Goal: Transaction & Acquisition: Purchase product/service

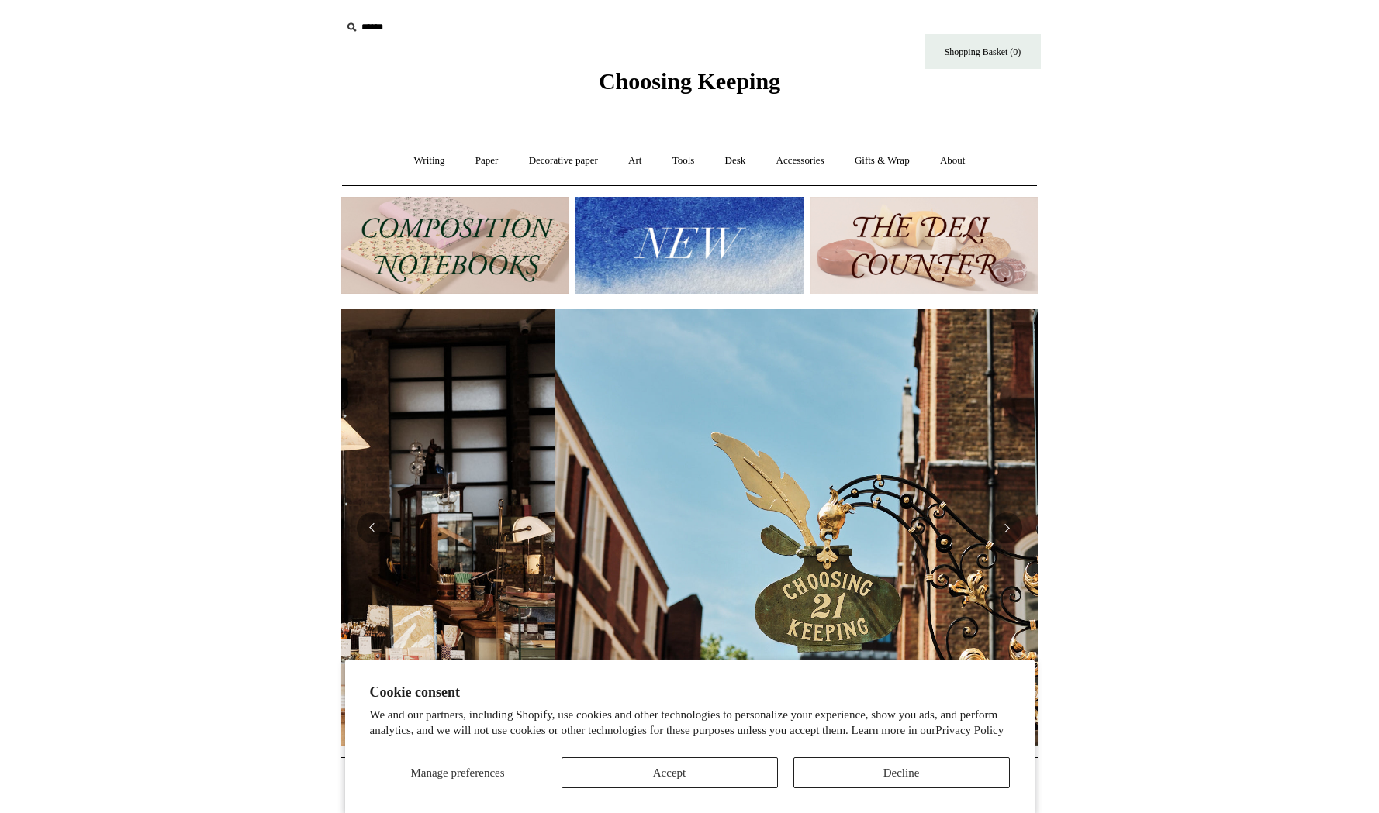
scroll to position [0, 696]
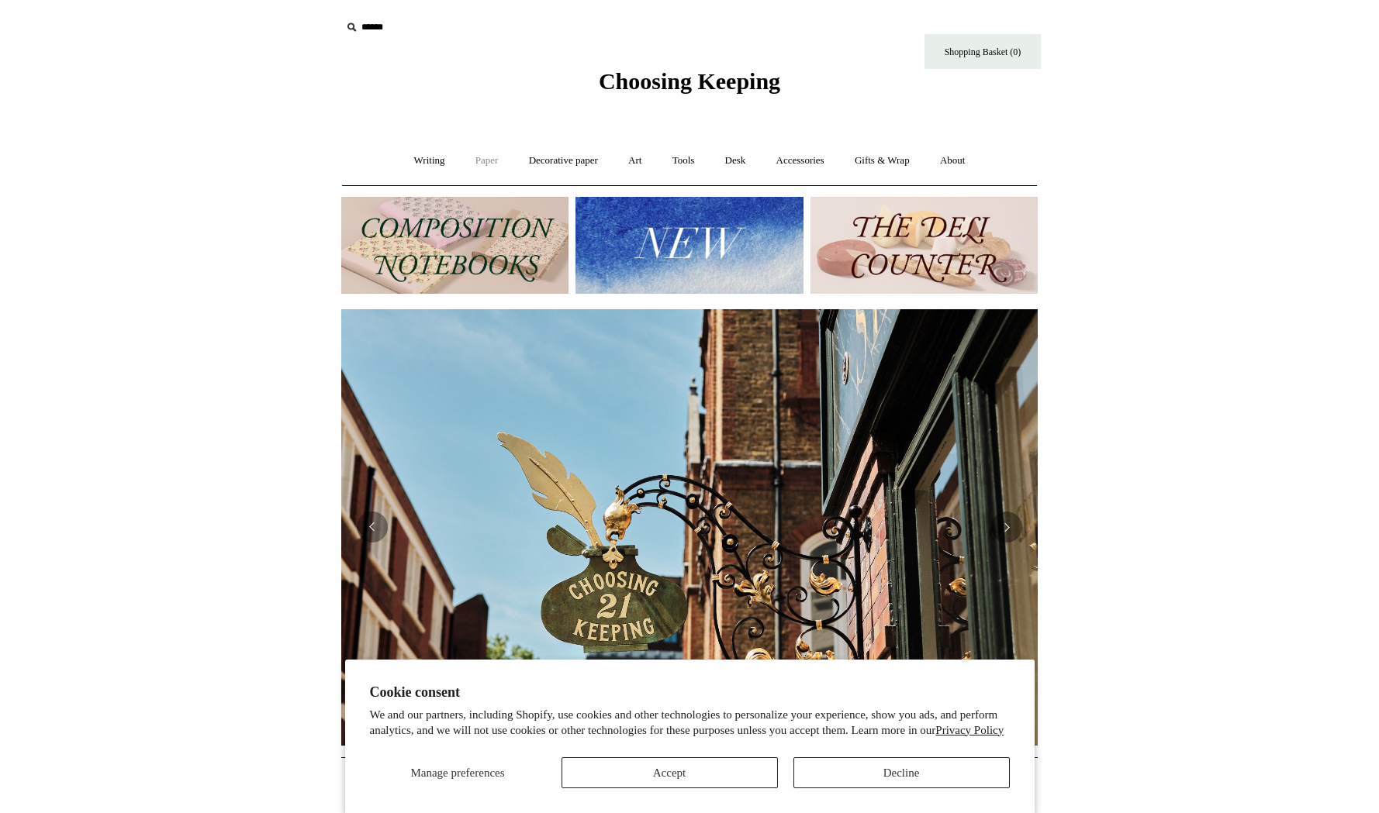
click at [477, 166] on link "Paper +" at bounding box center [486, 160] width 51 height 41
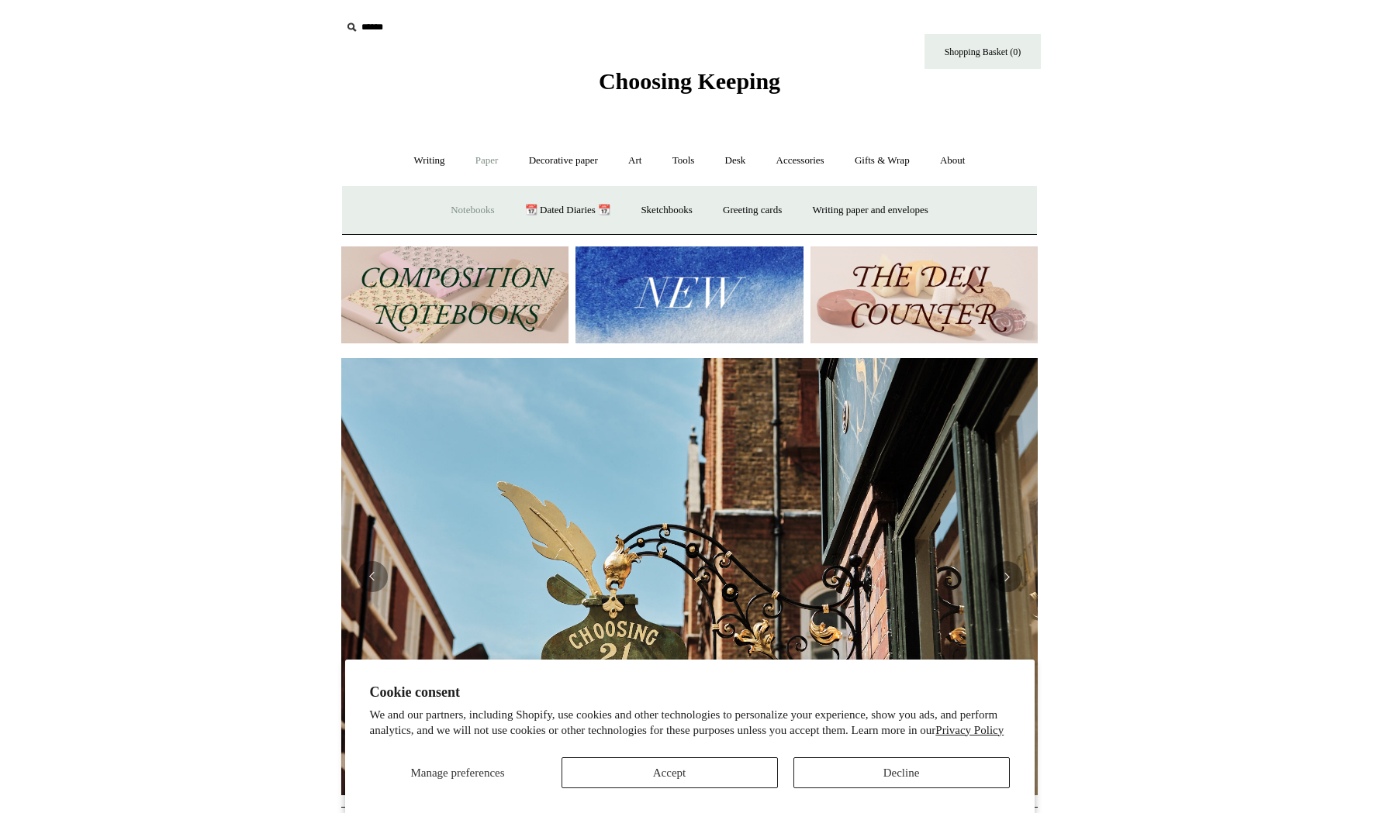
click at [466, 205] on link "Notebooks +" at bounding box center [472, 210] width 71 height 41
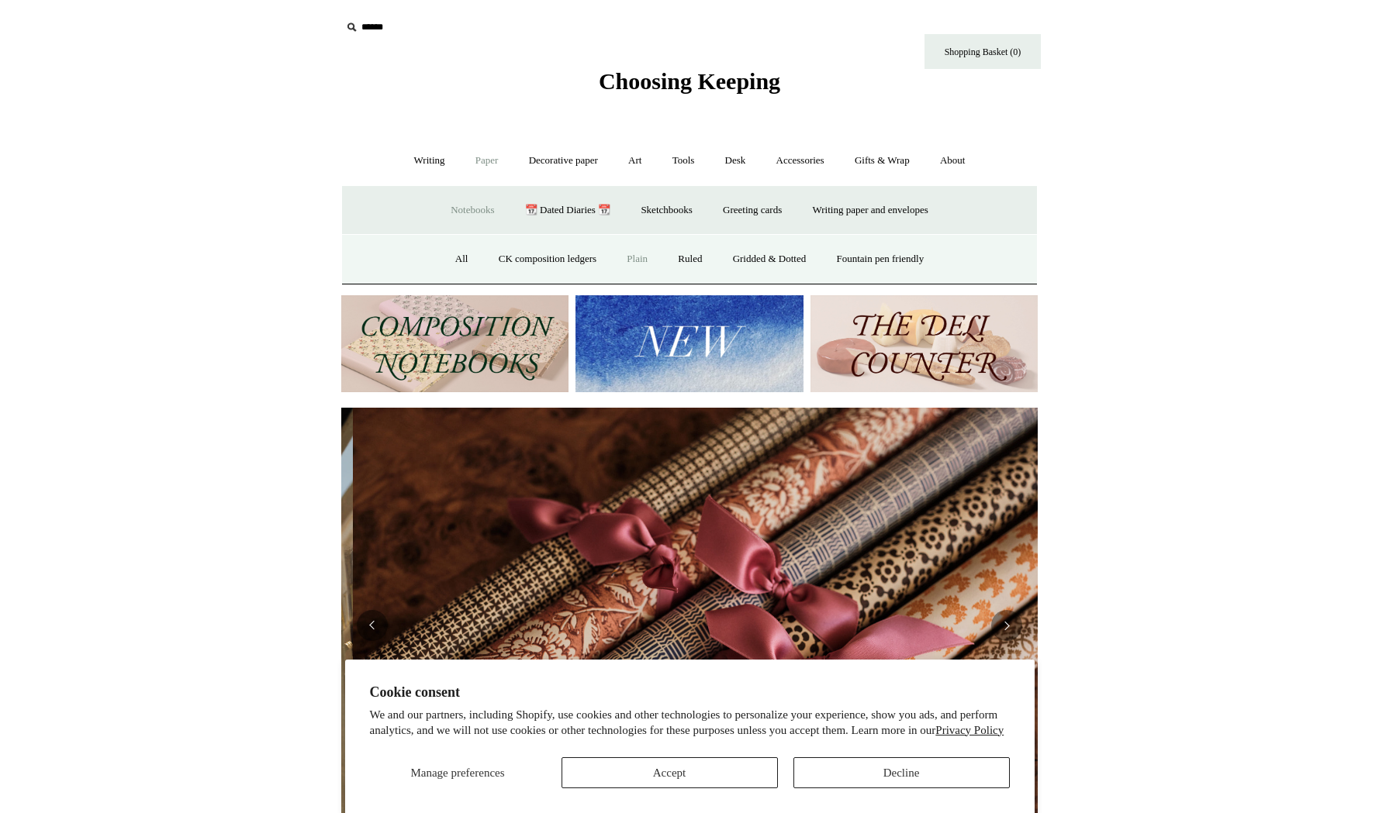
scroll to position [0, 1393]
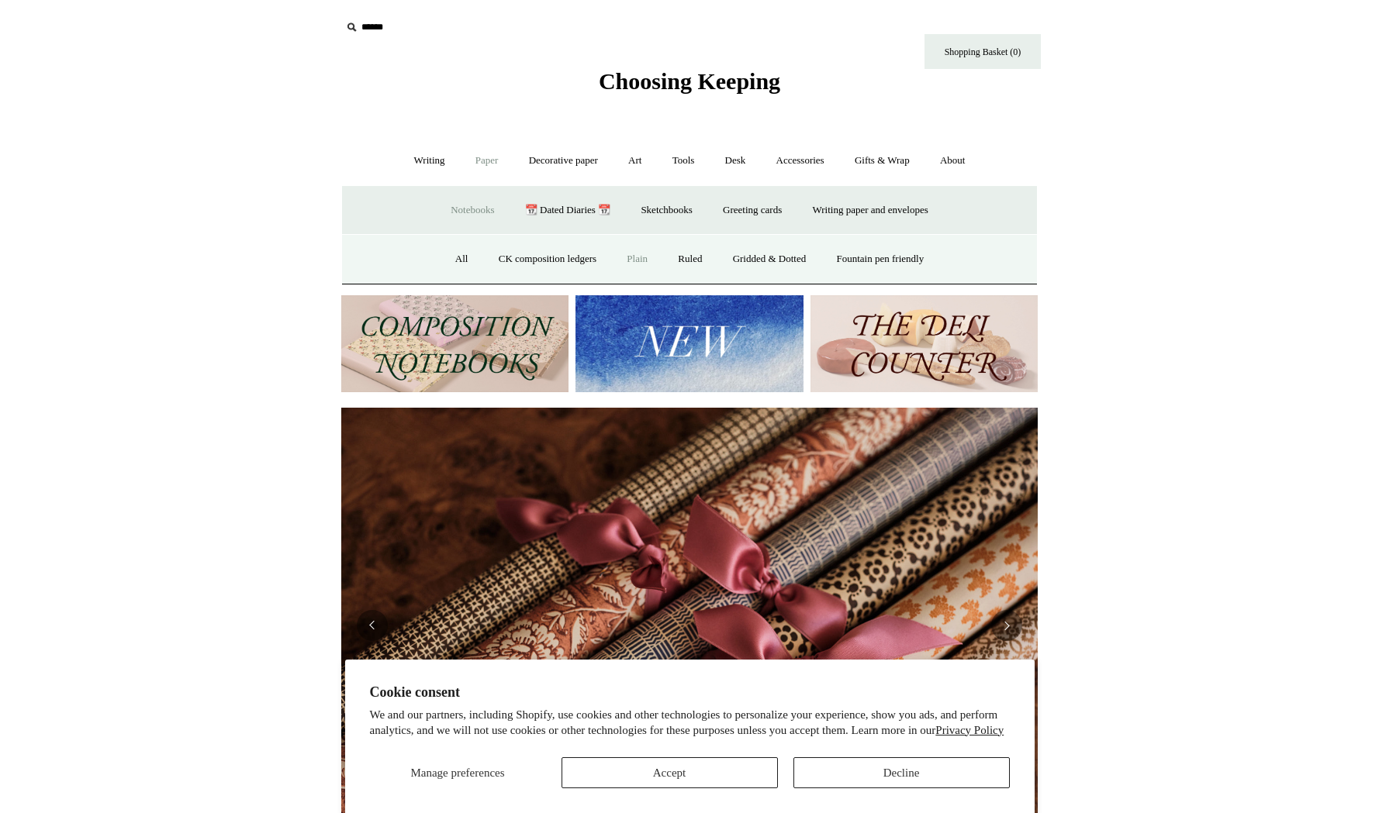
click at [629, 257] on link "Plain" at bounding box center [637, 259] width 49 height 41
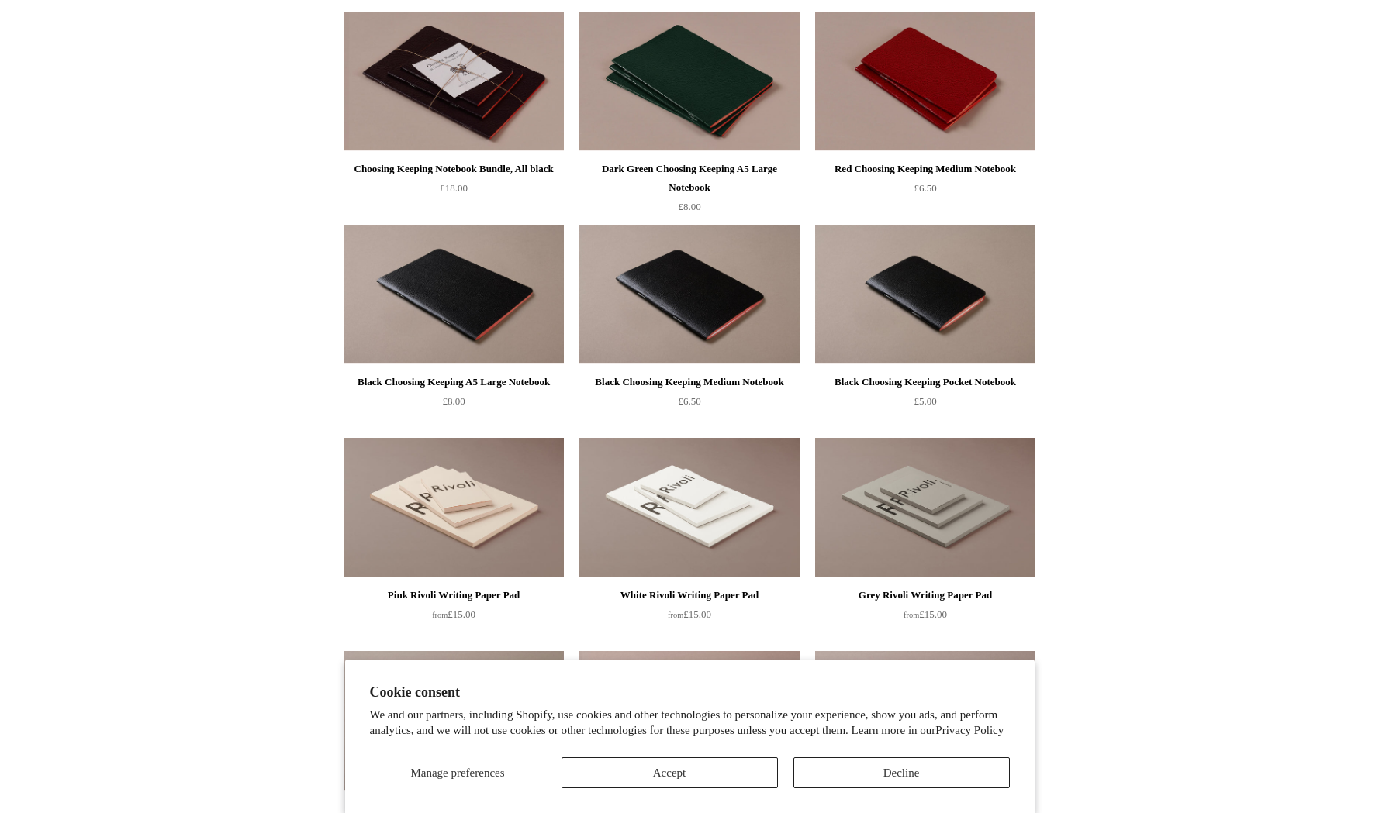
scroll to position [414, 0]
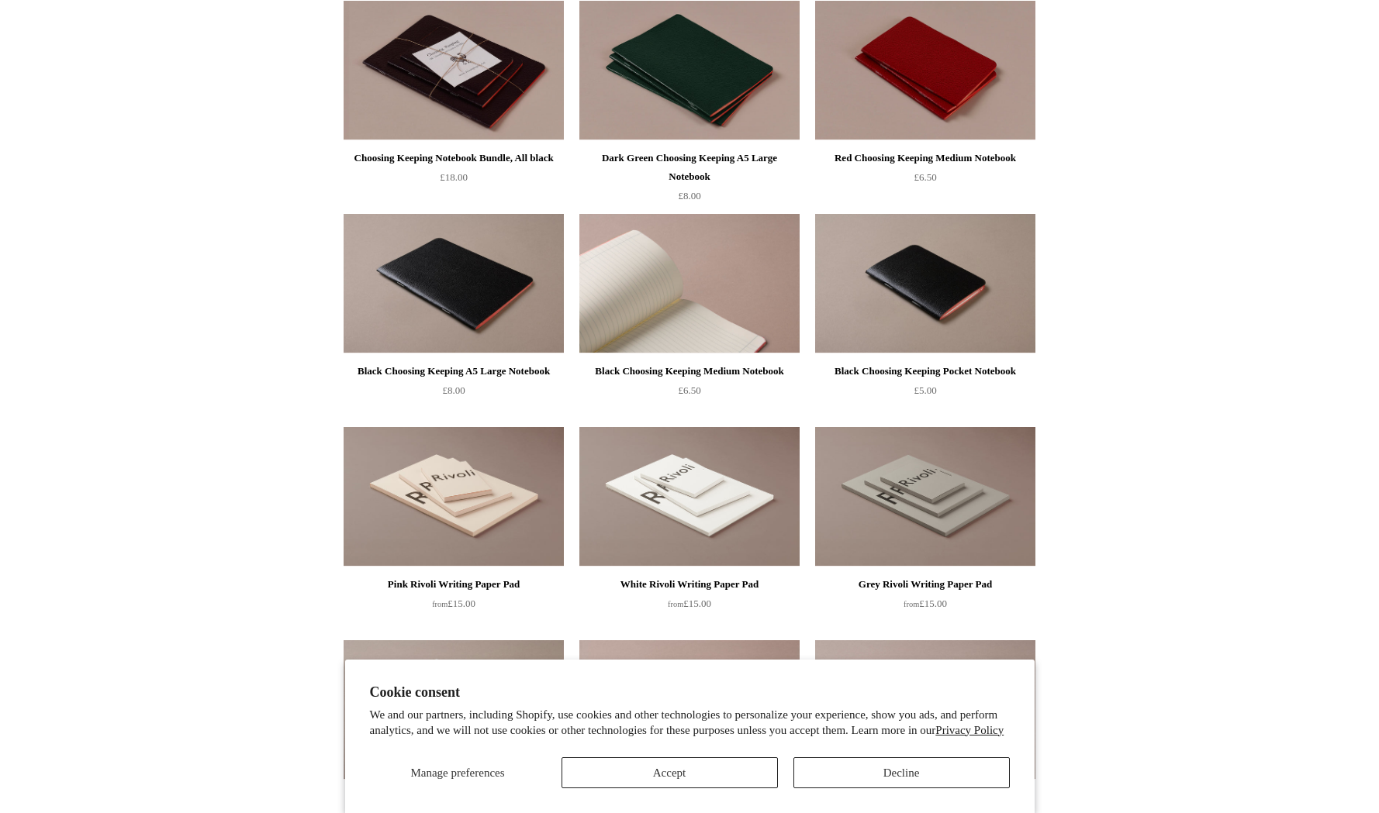
click at [696, 292] on img at bounding box center [689, 284] width 220 height 140
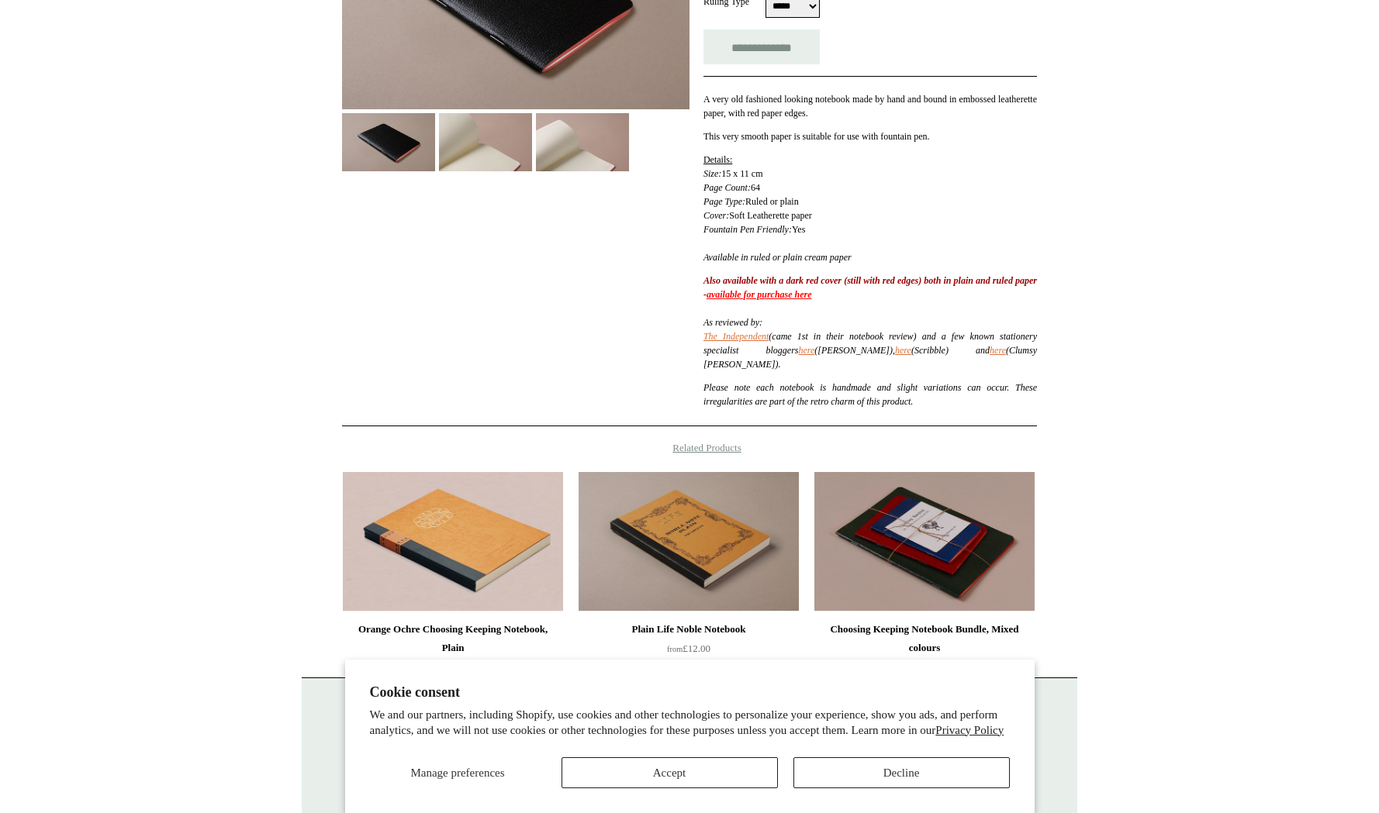
scroll to position [455, 0]
